Goal: Task Accomplishment & Management: Complete application form

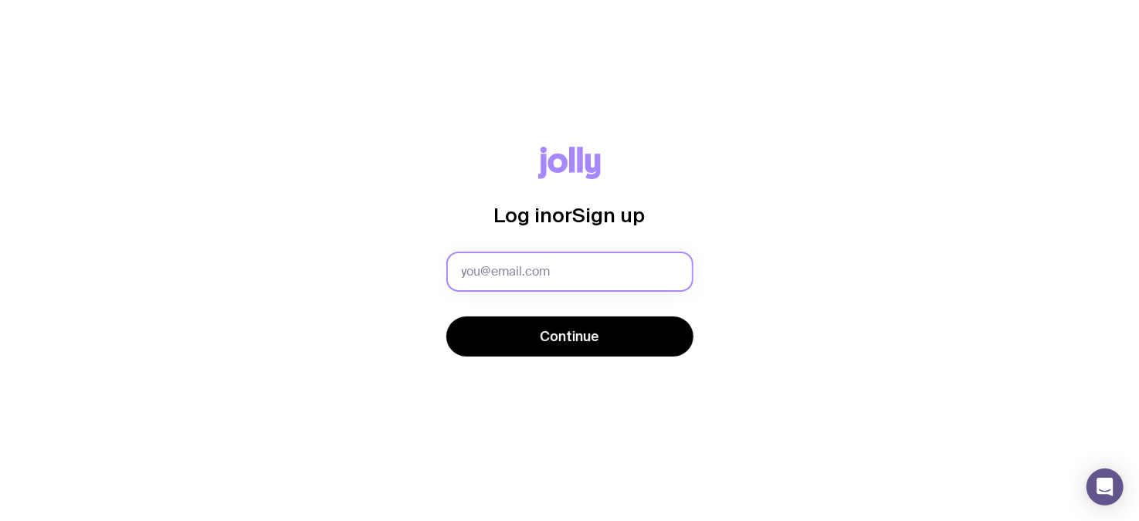
click at [573, 254] on input "text" at bounding box center [570, 272] width 247 height 40
type input "[EMAIL_ADDRESS][DOMAIN_NAME]"
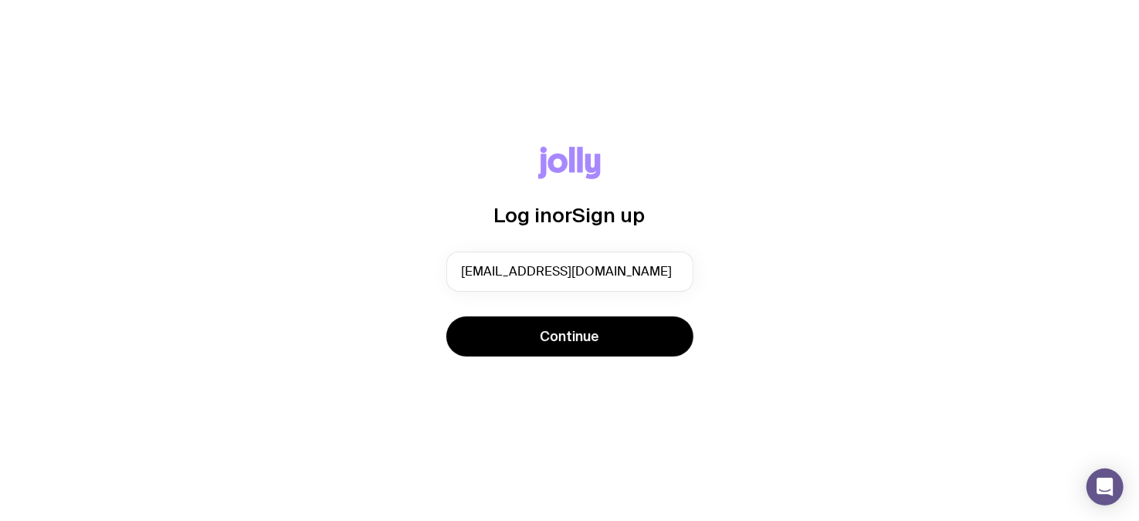
click at [577, 359] on div "Log in or Sign up [EMAIL_ADDRESS][DOMAIN_NAME] Continue" at bounding box center [569, 261] width 1065 height 229
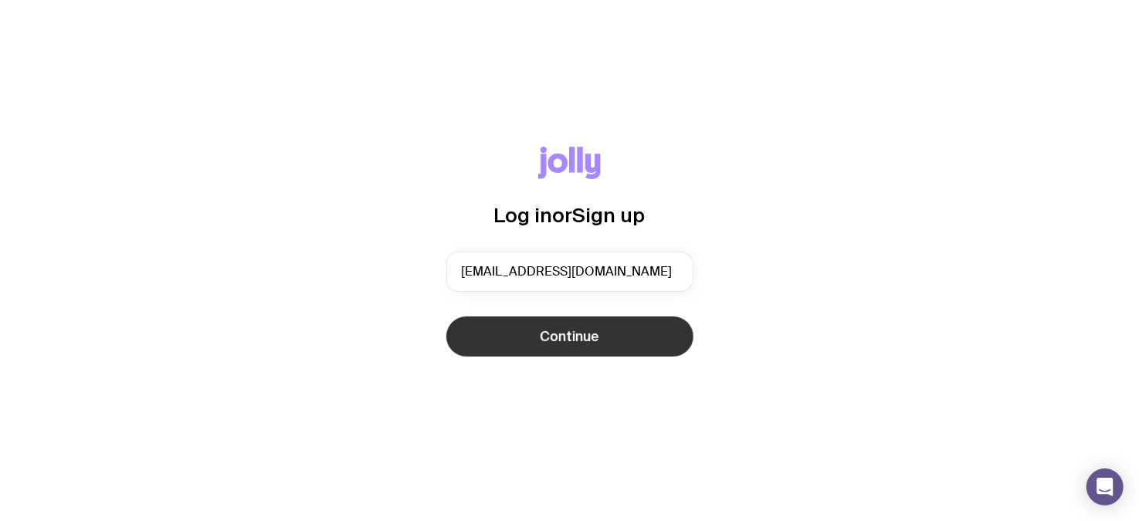
click at [578, 341] on span "Continue" at bounding box center [569, 337] width 59 height 19
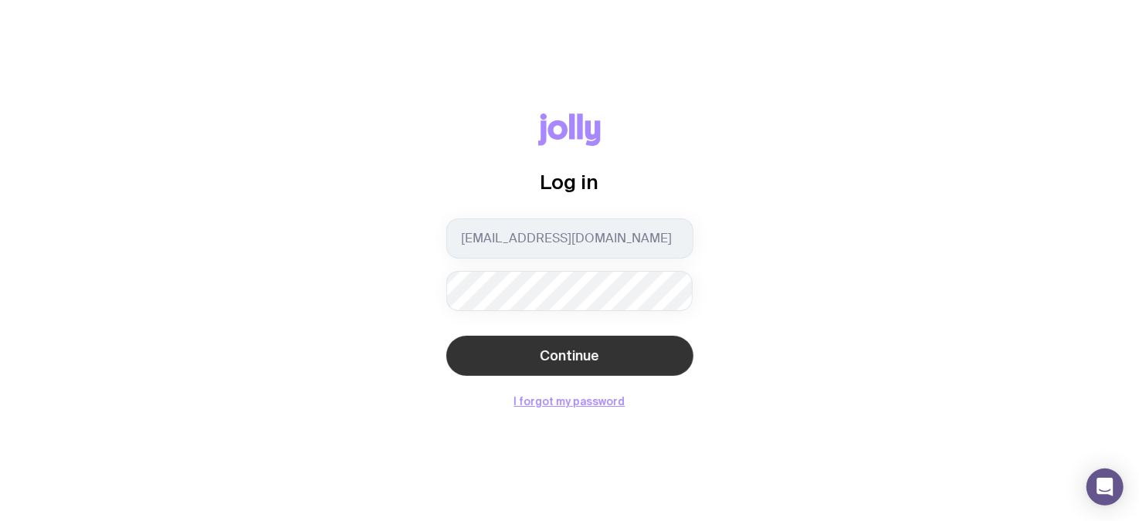
click at [656, 358] on button "Continue" at bounding box center [570, 356] width 247 height 40
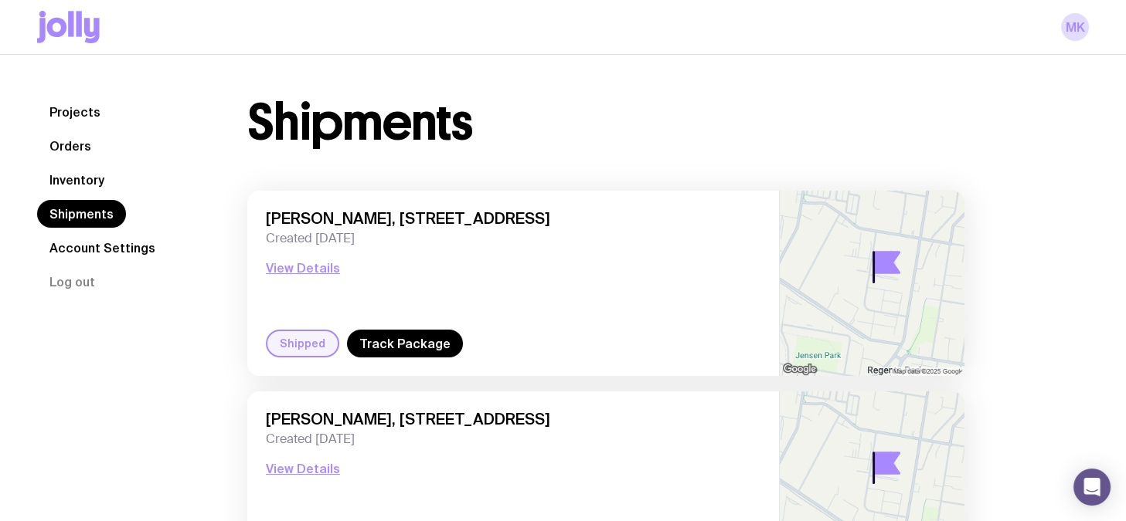
click at [90, 139] on link "Orders" at bounding box center [70, 146] width 66 height 28
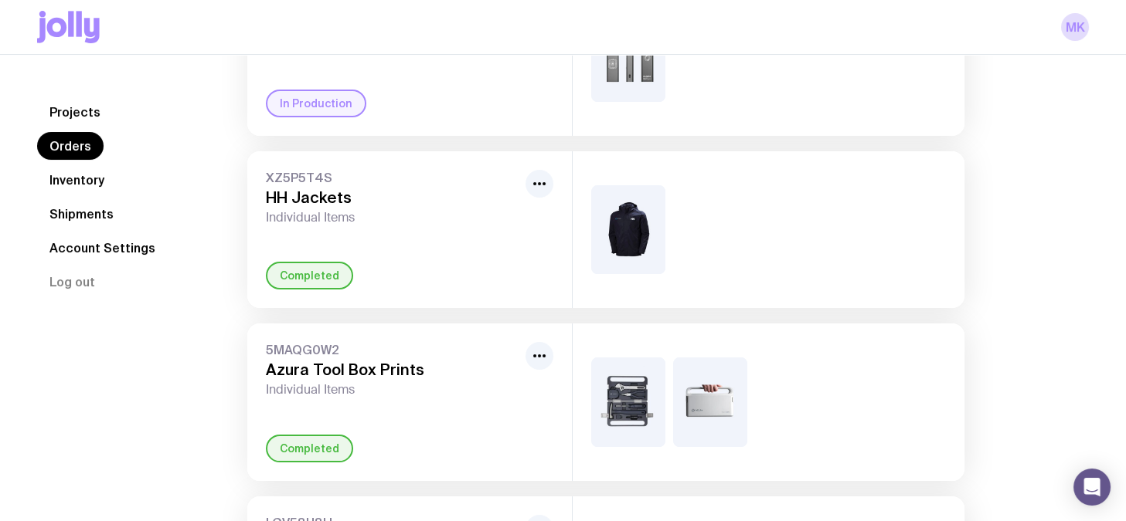
scroll to position [289, 0]
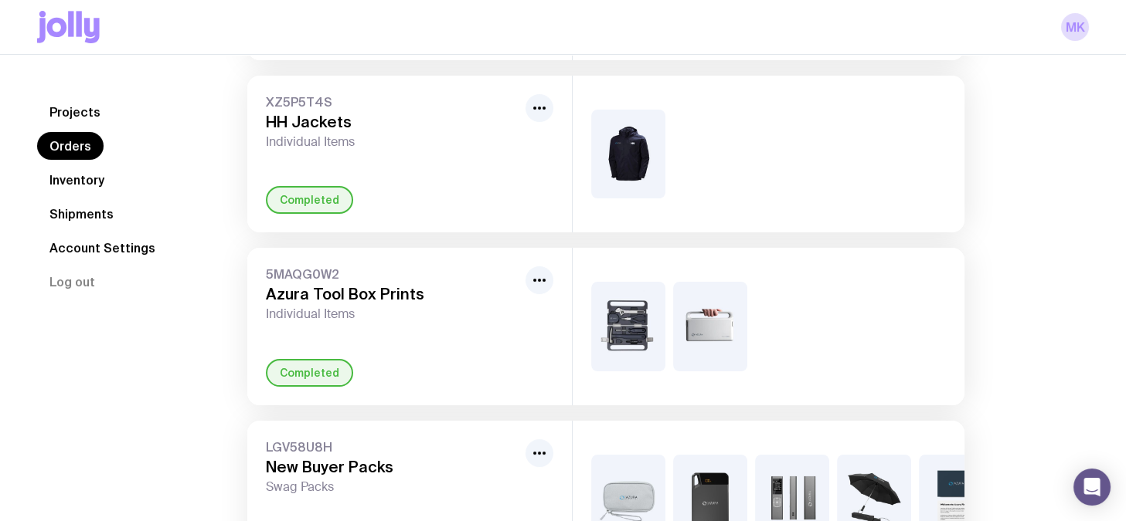
scroll to position [0, 0]
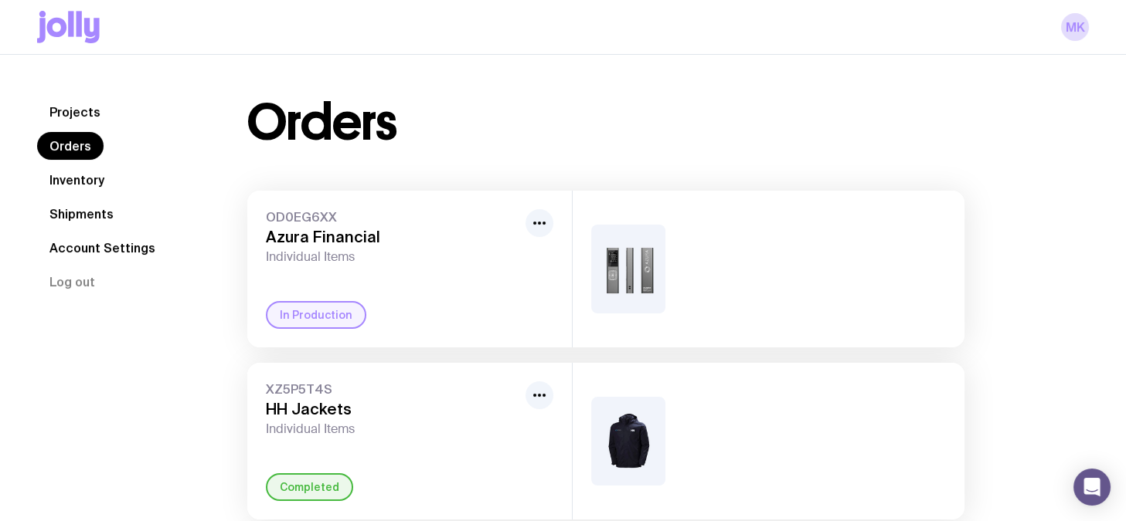
click at [71, 219] on link "Shipments" at bounding box center [81, 214] width 89 height 28
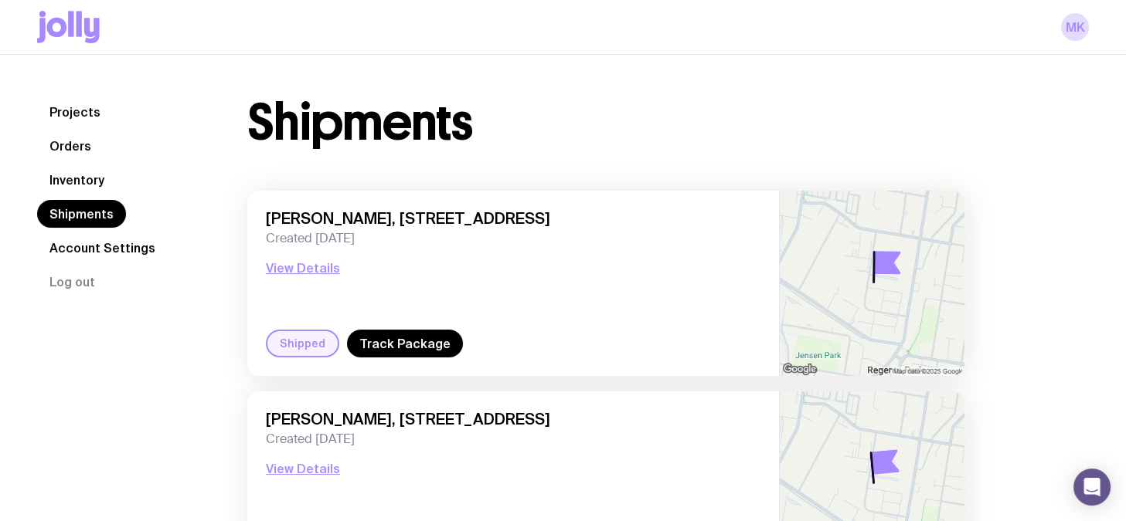
click at [89, 138] on link "Orders" at bounding box center [70, 146] width 66 height 28
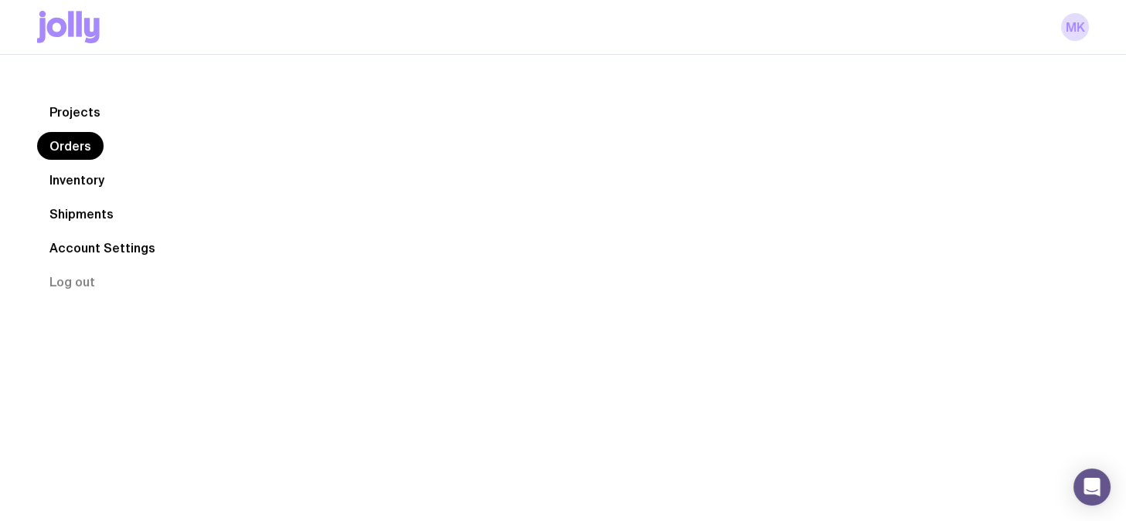
click at [91, 117] on link "Projects" at bounding box center [75, 112] width 76 height 28
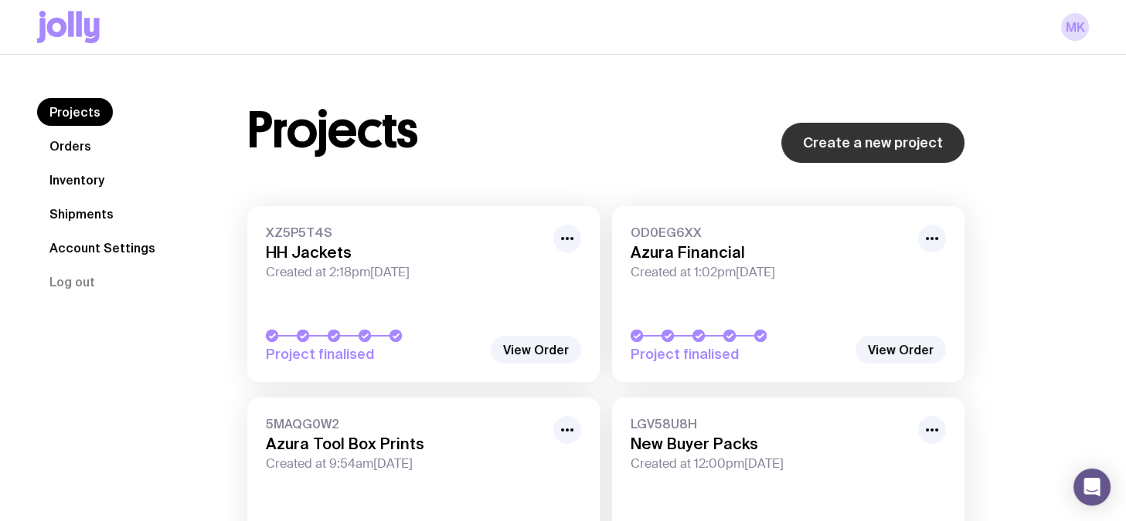
click at [866, 153] on link "Create a new project" at bounding box center [872, 143] width 183 height 40
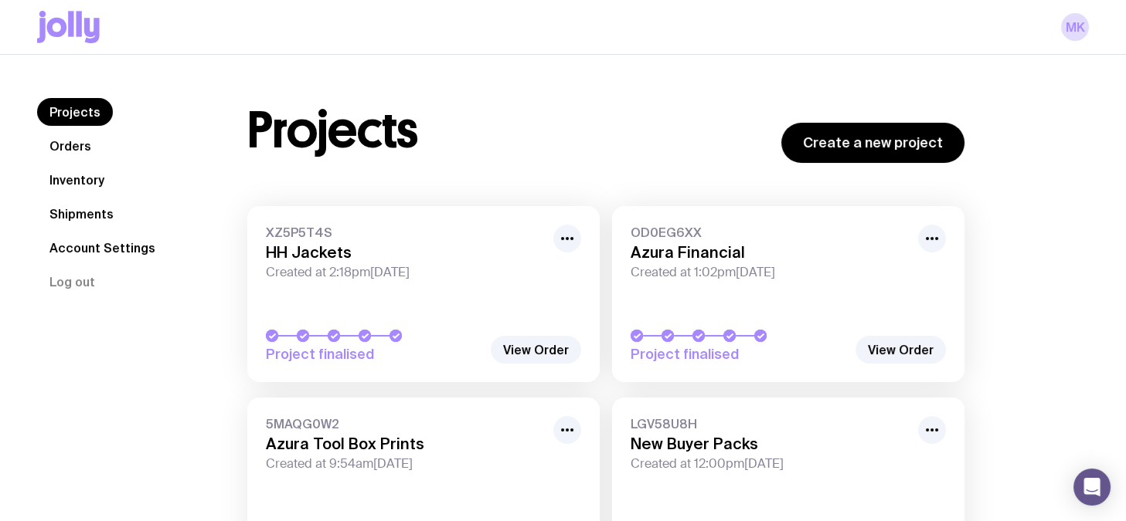
click at [128, 188] on nav "Projects Orders Inventory Shipments Account Settings Log out" at bounding box center [123, 197] width 173 height 198
click at [100, 183] on link "Inventory" at bounding box center [77, 180] width 80 height 28
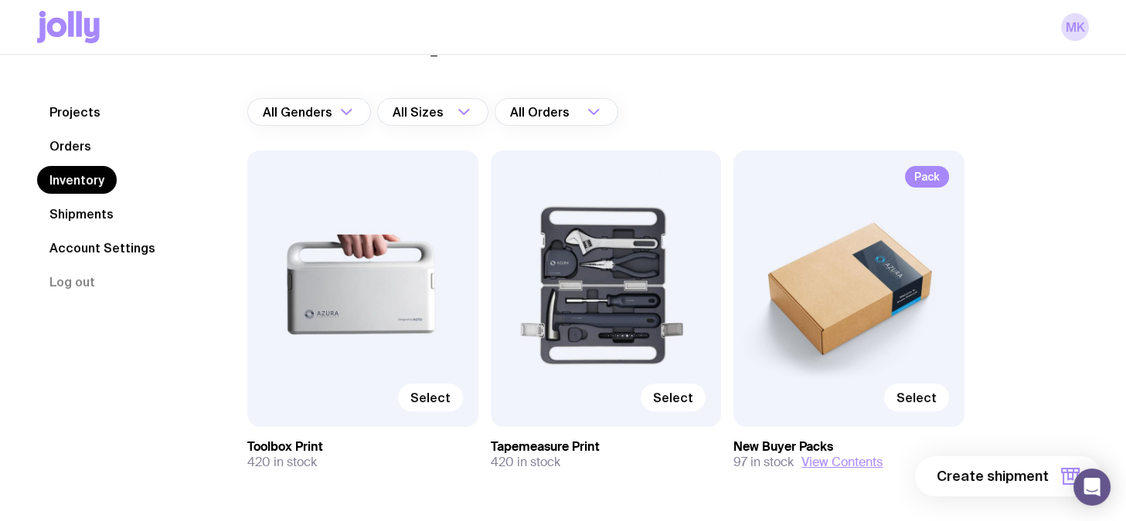
scroll to position [146, 0]
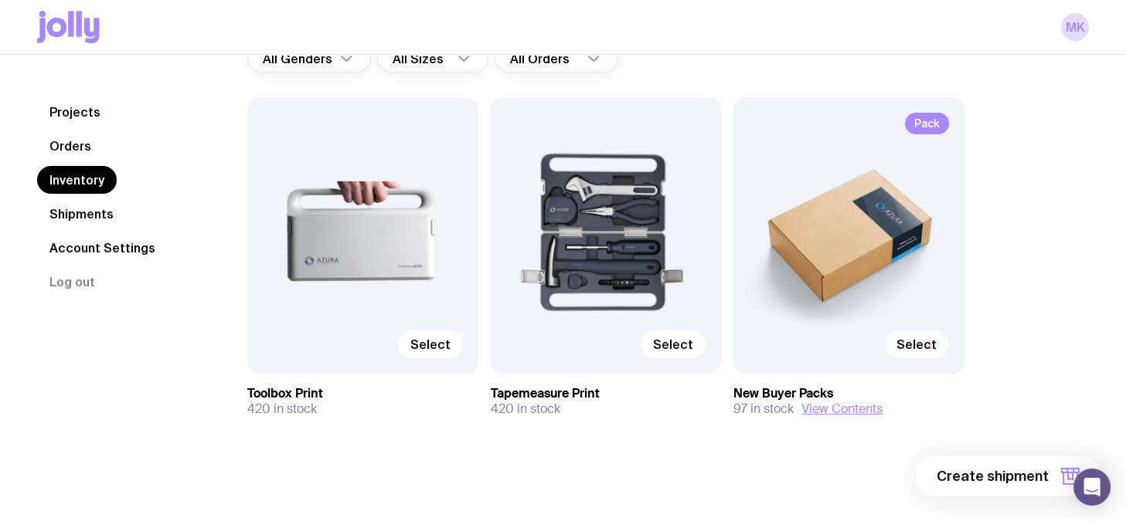
drag, startPoint x: 828, startPoint y: 409, endPoint x: 917, endPoint y: 350, distance: 106.9
click at [917, 351] on div "Pack Select New Buyer Packs 97 in stock View Contents" at bounding box center [848, 257] width 231 height 320
click at [918, 348] on span "Select" at bounding box center [916, 344] width 40 height 15
click at [0, 0] on input "Select" at bounding box center [0, 0] width 0 height 0
click at [1053, 482] on button "1 item" at bounding box center [1044, 477] width 113 height 40
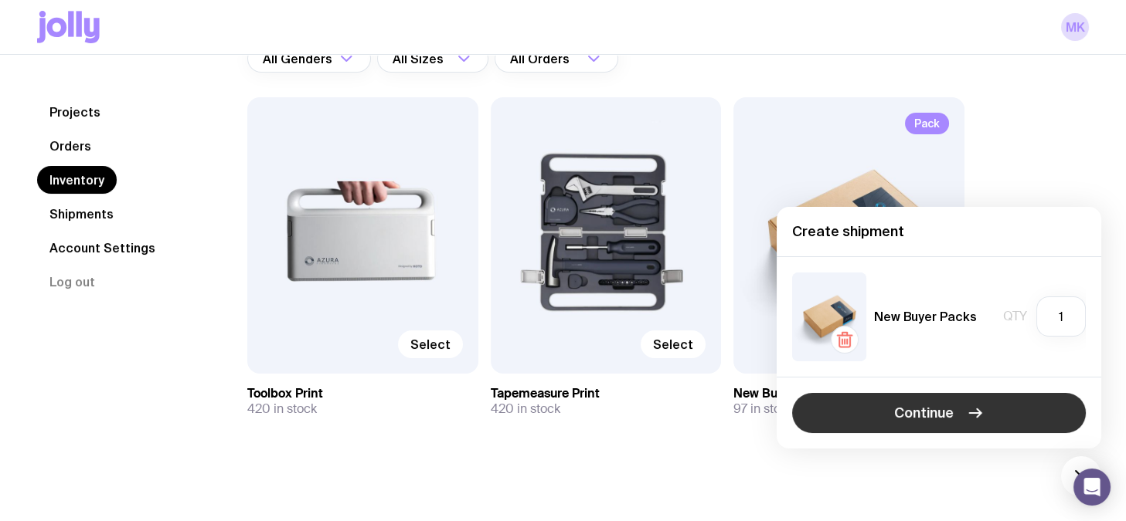
click at [1000, 416] on button "Continue" at bounding box center [939, 413] width 294 height 40
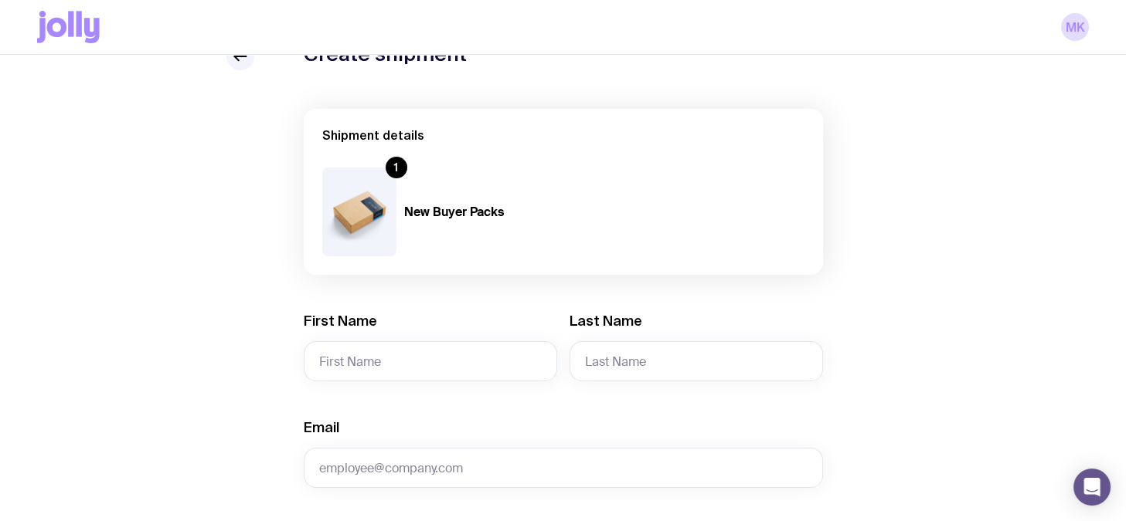
scroll to position [193, 0]
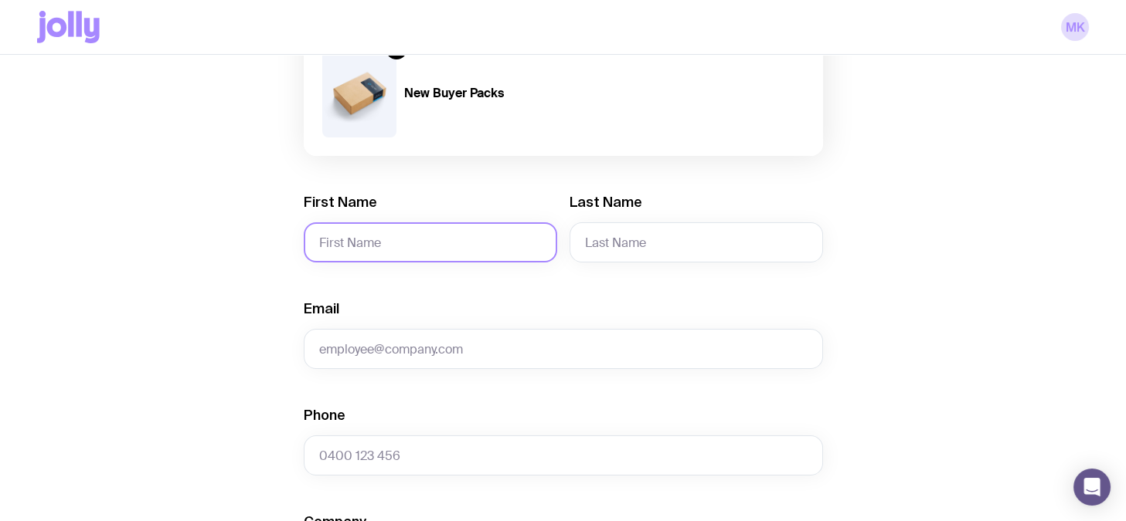
click at [434, 227] on input "First Name" at bounding box center [430, 242] width 253 height 40
type input "[PERSON_NAME]"
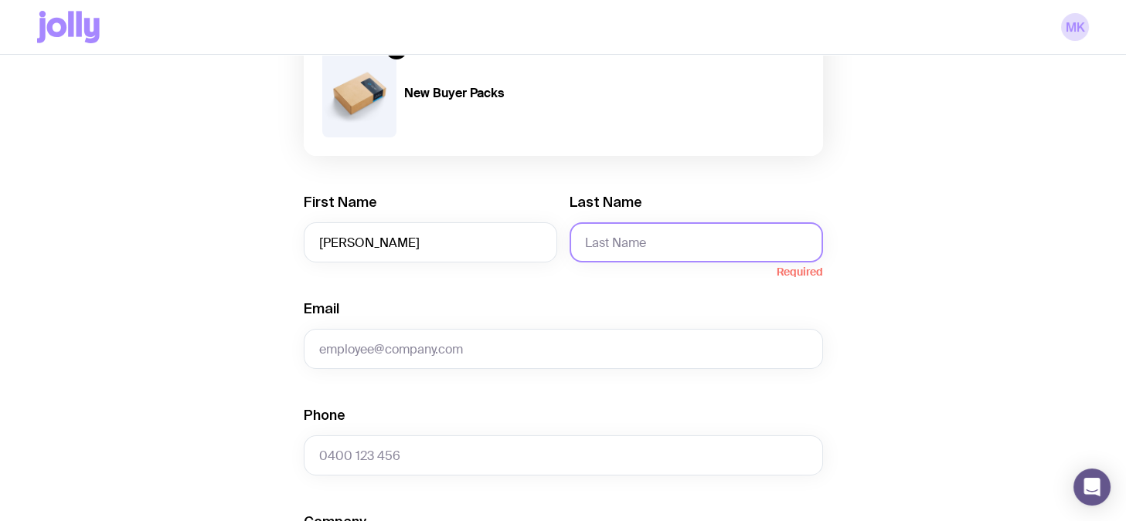
click at [722, 245] on input "Last Name" at bounding box center [695, 242] width 253 height 40
paste input "[PERSON_NAME]"
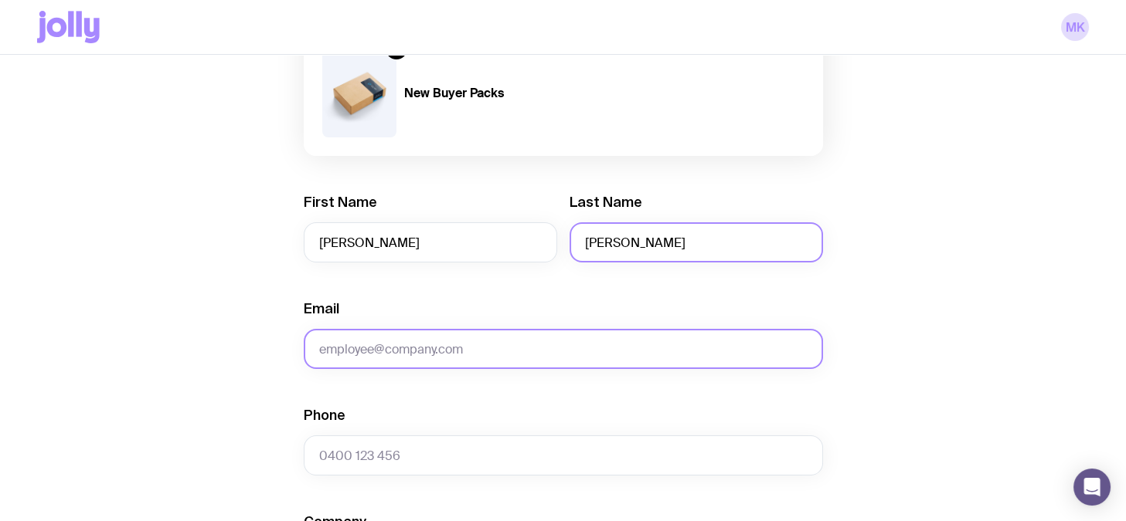
type input "[PERSON_NAME]"
click at [606, 355] on input "Email" at bounding box center [563, 349] width 519 height 40
paste input "[EMAIL_ADDRESS][DOMAIN_NAME]"
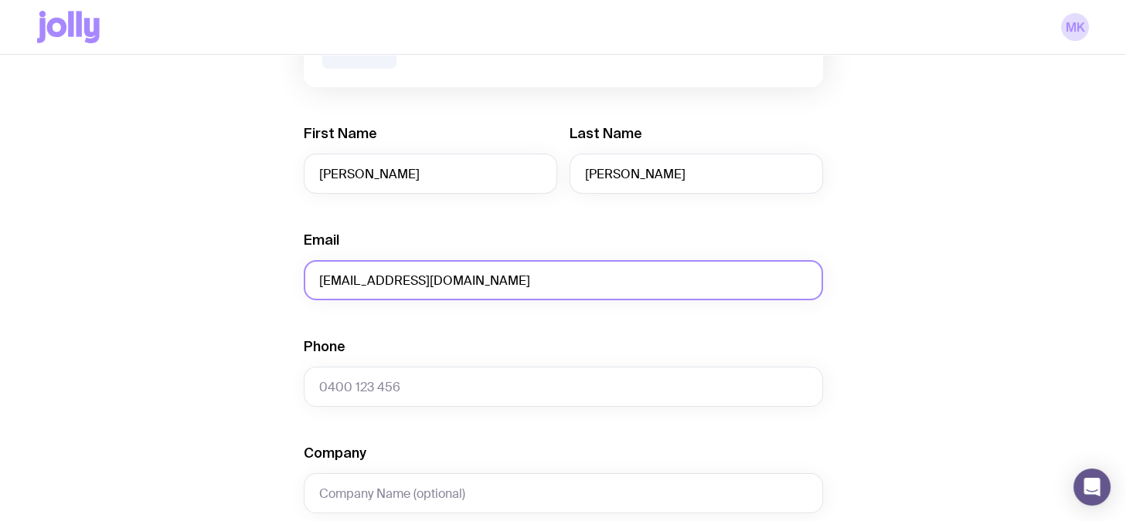
scroll to position [289, 0]
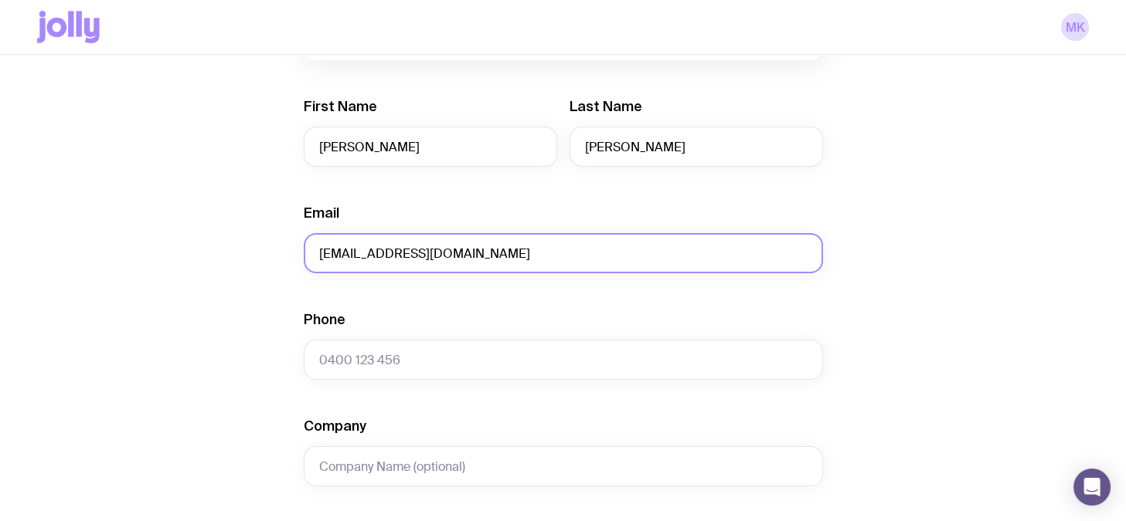
type input "[EMAIL_ADDRESS][DOMAIN_NAME]"
click at [479, 334] on div "Phone" at bounding box center [563, 346] width 519 height 70
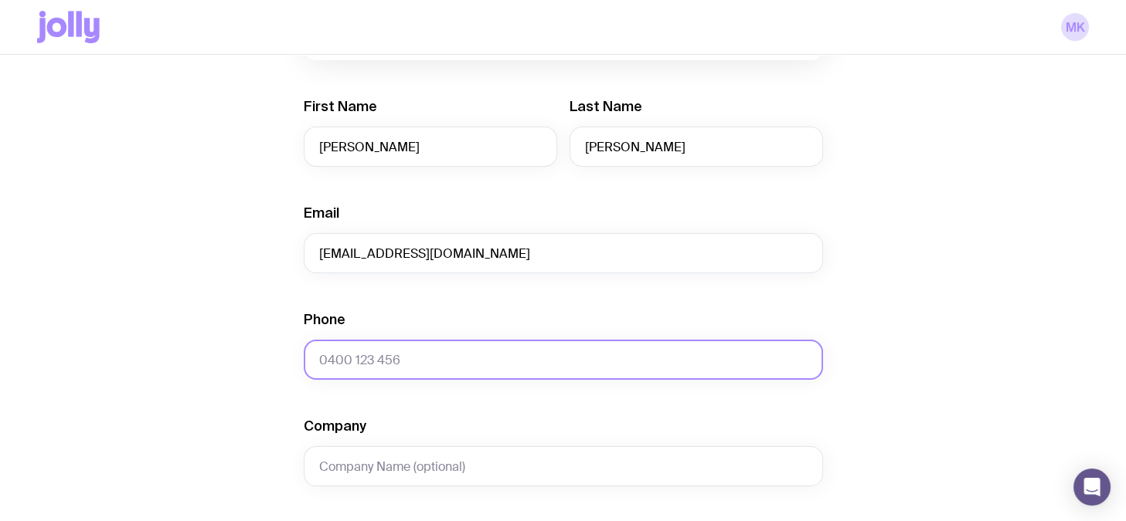
click at [480, 366] on input "Phone" at bounding box center [563, 360] width 519 height 40
paste input "0438059570"
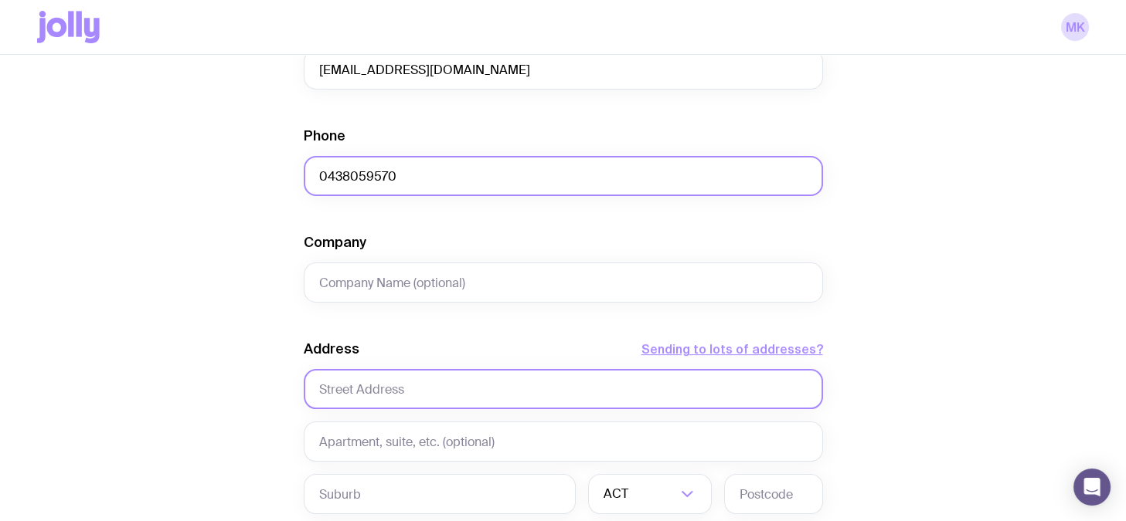
scroll to position [483, 0]
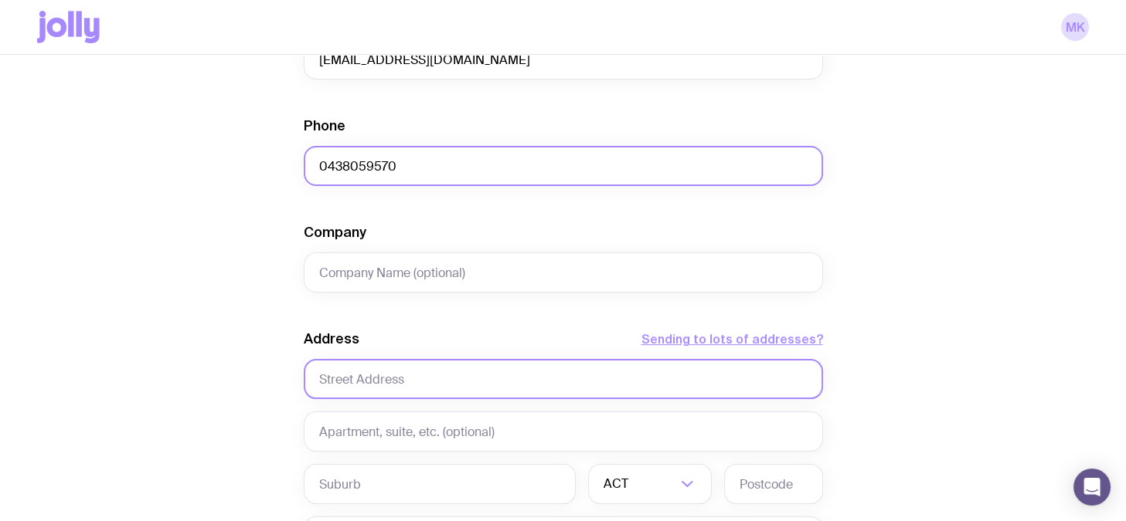
type input "0438059570"
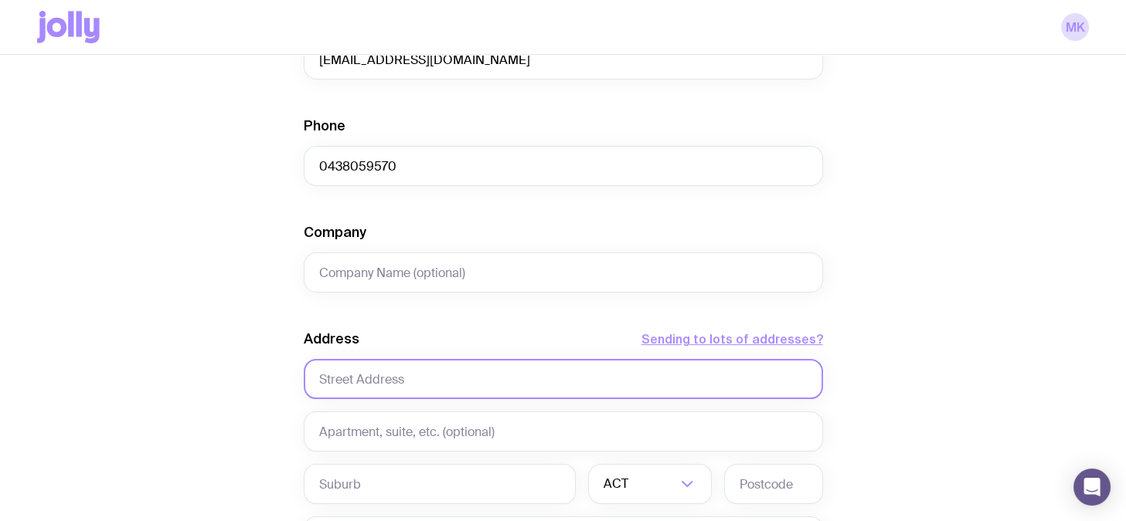
click at [483, 364] on input "text" at bounding box center [563, 379] width 519 height 40
paste input "[STREET_ADDRESS]"
drag, startPoint x: 424, startPoint y: 383, endPoint x: 705, endPoint y: 392, distance: 280.6
click at [705, 392] on input "[STREET_ADDRESS]" at bounding box center [563, 379] width 519 height 40
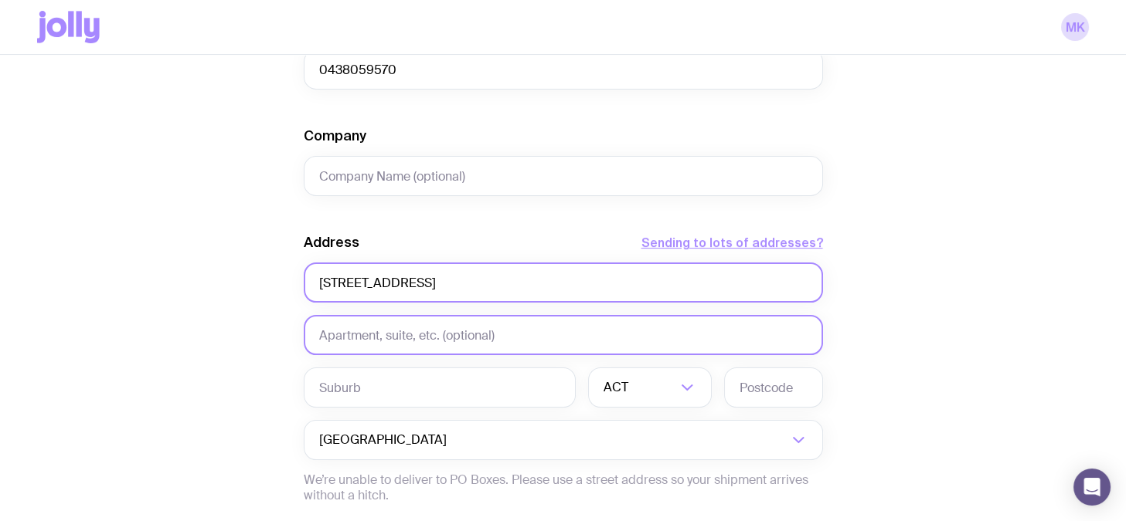
type input "[STREET_ADDRESS]"
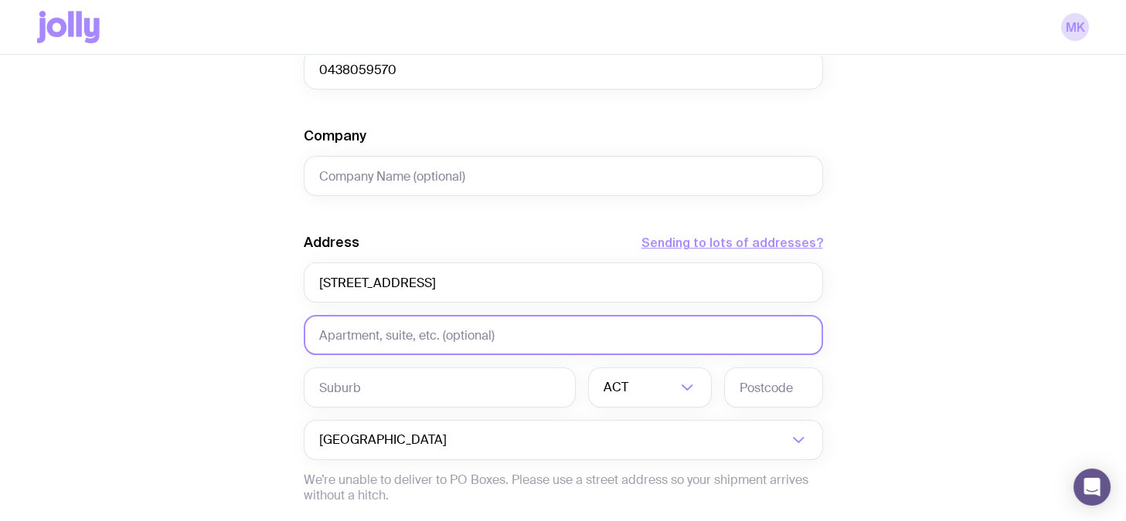
click at [521, 331] on input "text" at bounding box center [563, 335] width 519 height 40
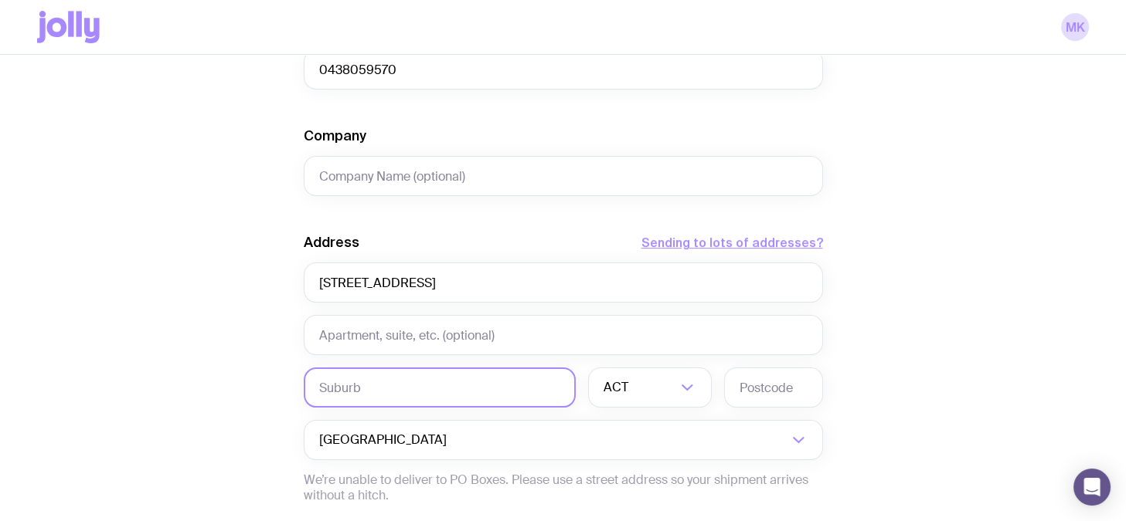
click at [489, 382] on input "text" at bounding box center [440, 388] width 272 height 40
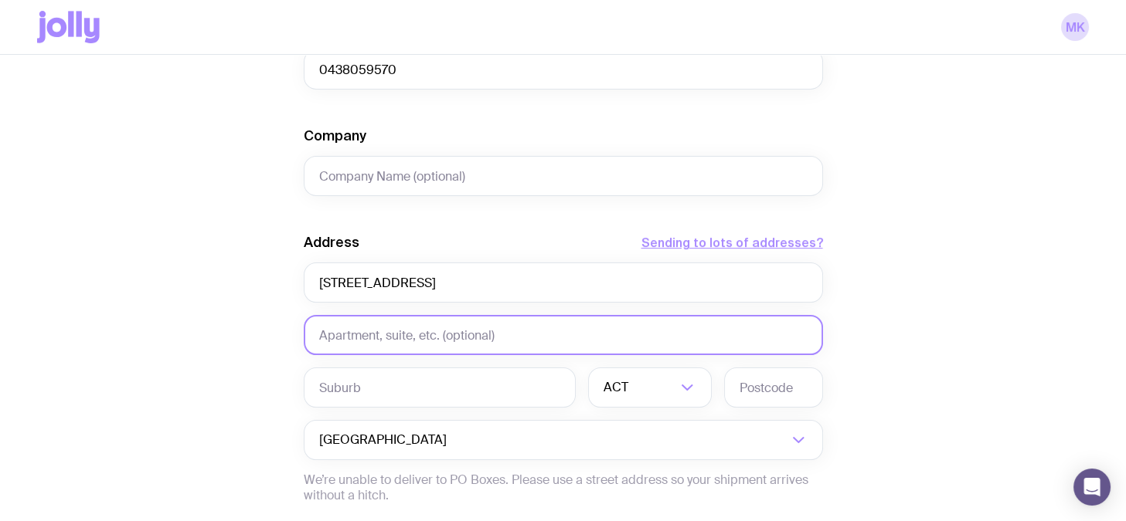
click at [500, 341] on input "text" at bounding box center [563, 335] width 519 height 40
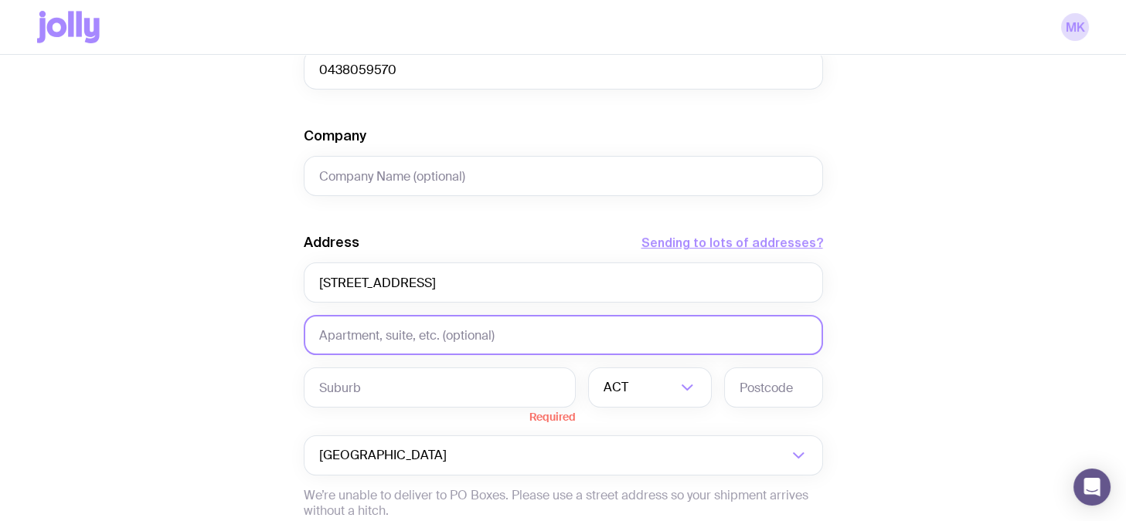
paste input "[STREET_ADDRESS]"
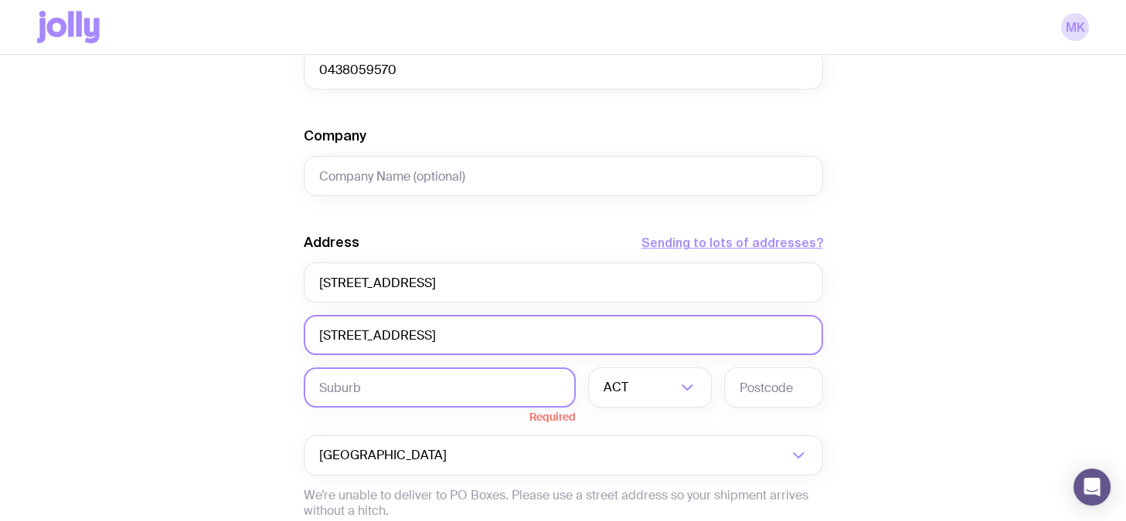
type input "[STREET_ADDRESS]"
click at [484, 393] on input "text" at bounding box center [440, 388] width 272 height 40
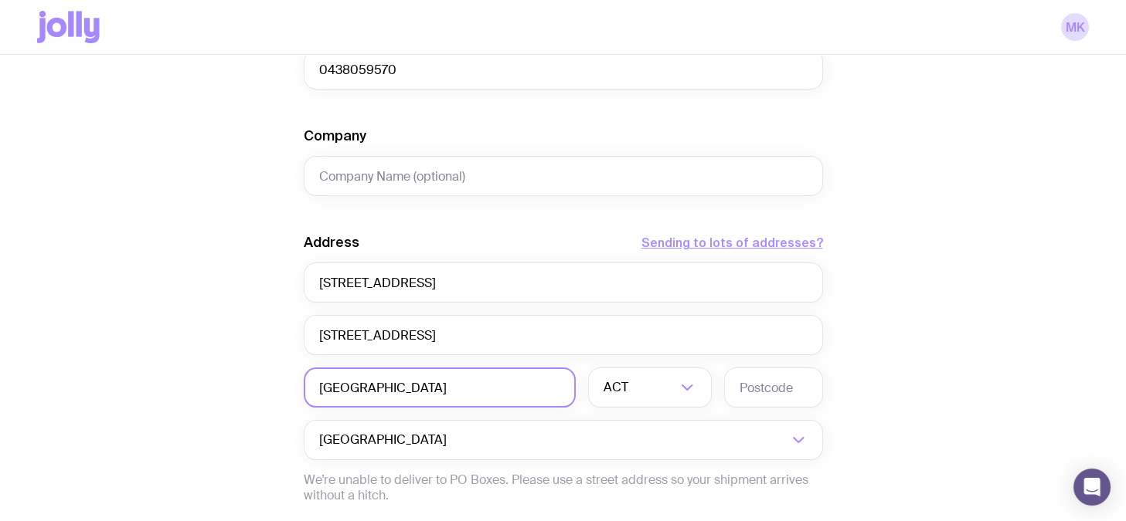
type input "[GEOGRAPHIC_DATA]"
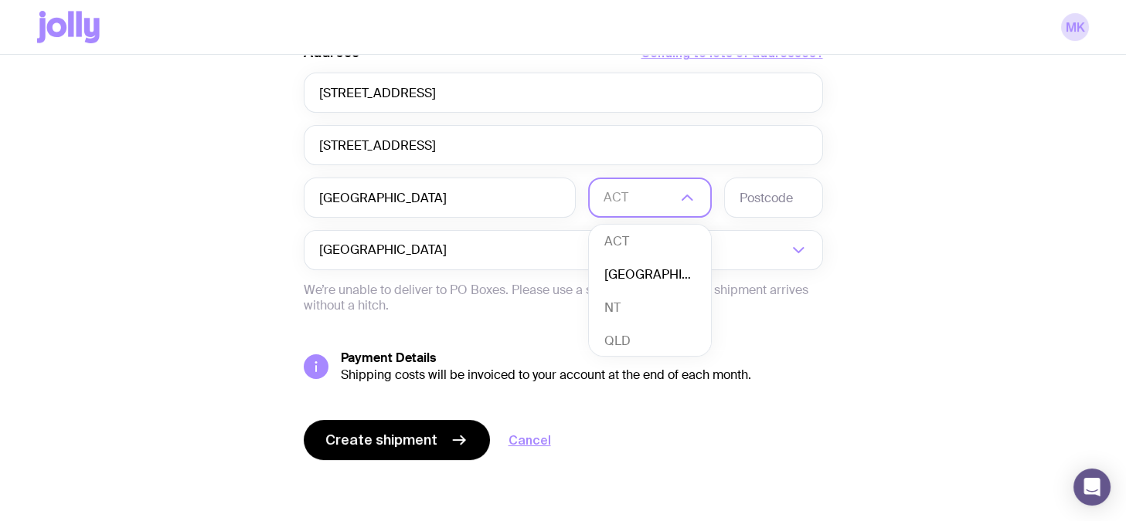
scroll to position [141, 0]
click at [652, 293] on li "VIC" at bounding box center [650, 303] width 122 height 33
click at [739, 209] on input "text" at bounding box center [773, 198] width 99 height 40
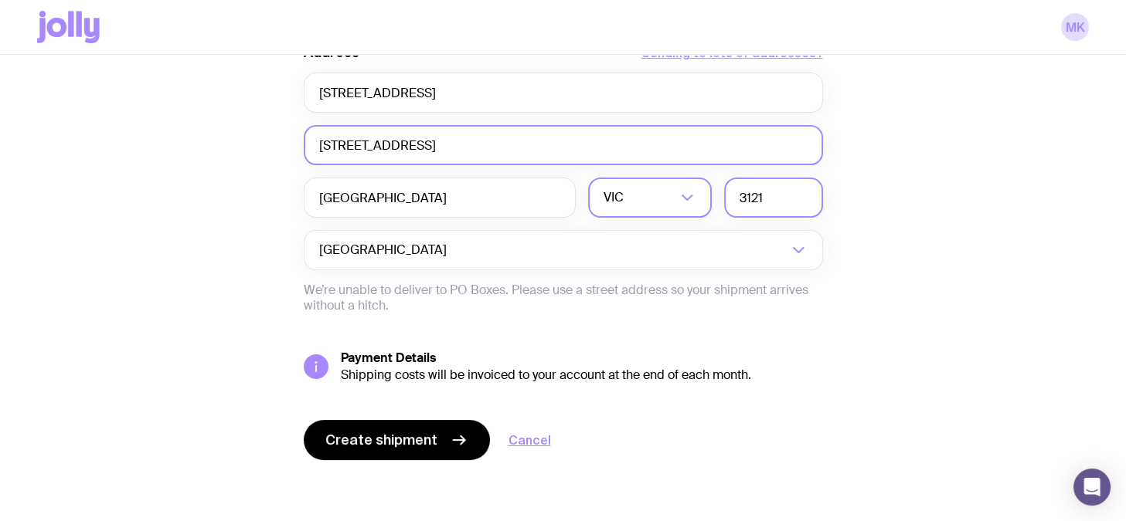
type input "3121"
drag, startPoint x: 459, startPoint y: 126, endPoint x: 579, endPoint y: 152, distance: 122.6
click at [459, 127] on input "[STREET_ADDRESS]" at bounding box center [563, 145] width 519 height 40
drag, startPoint x: 590, startPoint y: 138, endPoint x: 286, endPoint y: 151, distance: 304.6
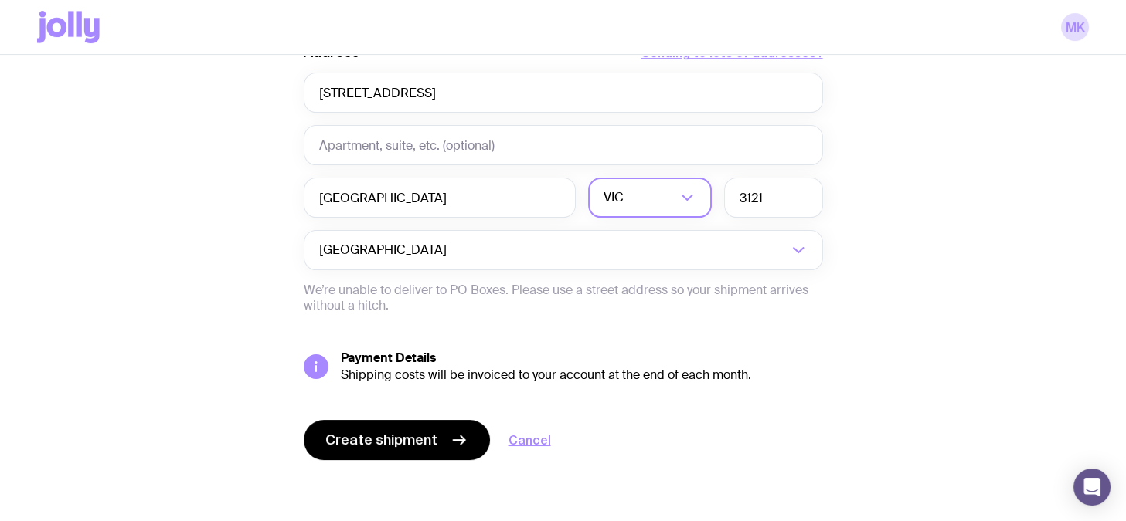
click at [503, 299] on p "We’re unable to deliver to PO Boxes. Please use a street address so your shipme…" at bounding box center [563, 298] width 519 height 31
click at [411, 425] on button "Create shipment" at bounding box center [397, 440] width 186 height 40
